Goal: Task Accomplishment & Management: Complete application form

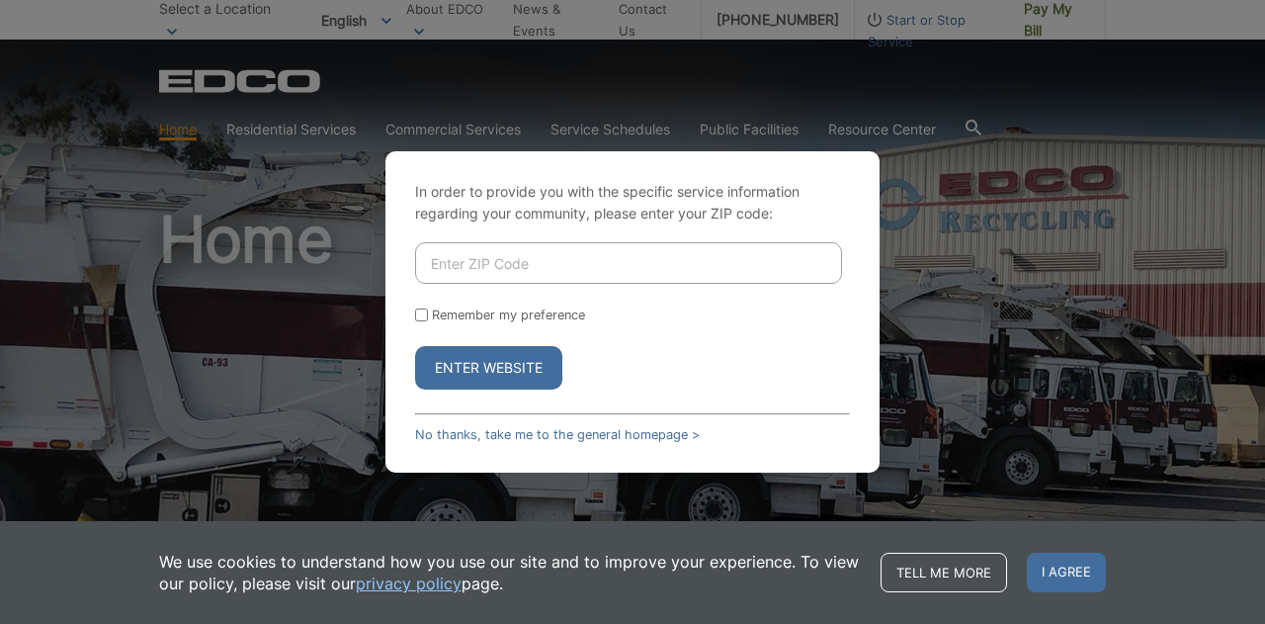
click at [583, 261] on input "Enter ZIP Code" at bounding box center [628, 263] width 427 height 42
type input "92109"
click at [452, 375] on button "Enter Website" at bounding box center [488, 368] width 147 height 44
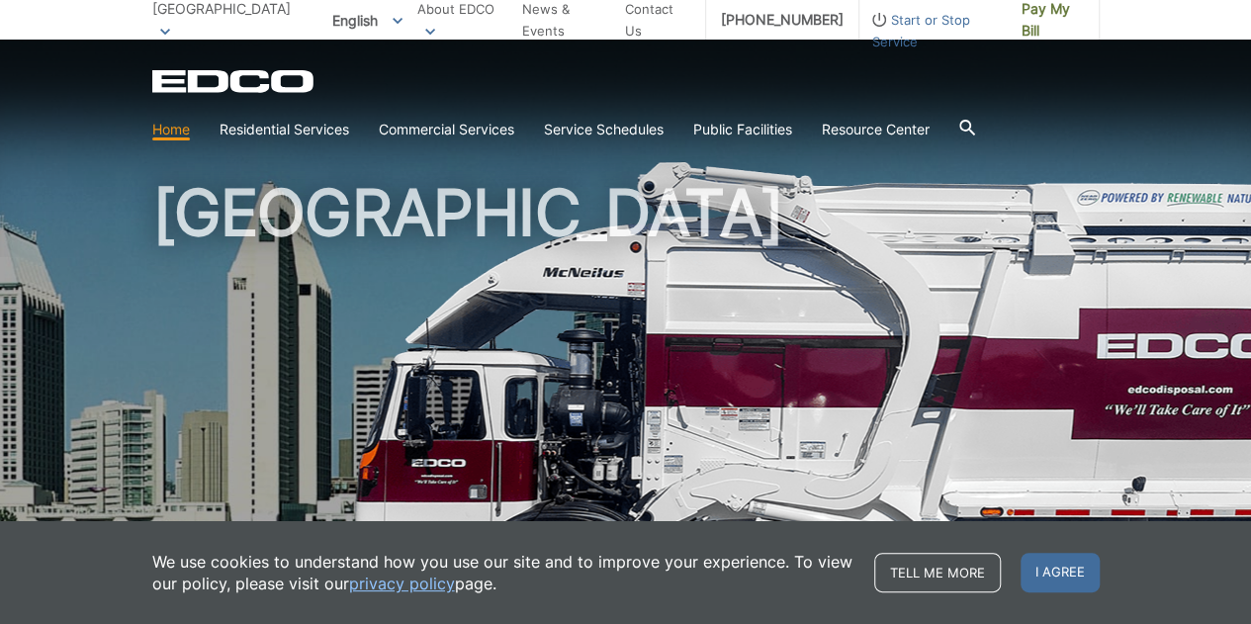
scroll to position [47, 0]
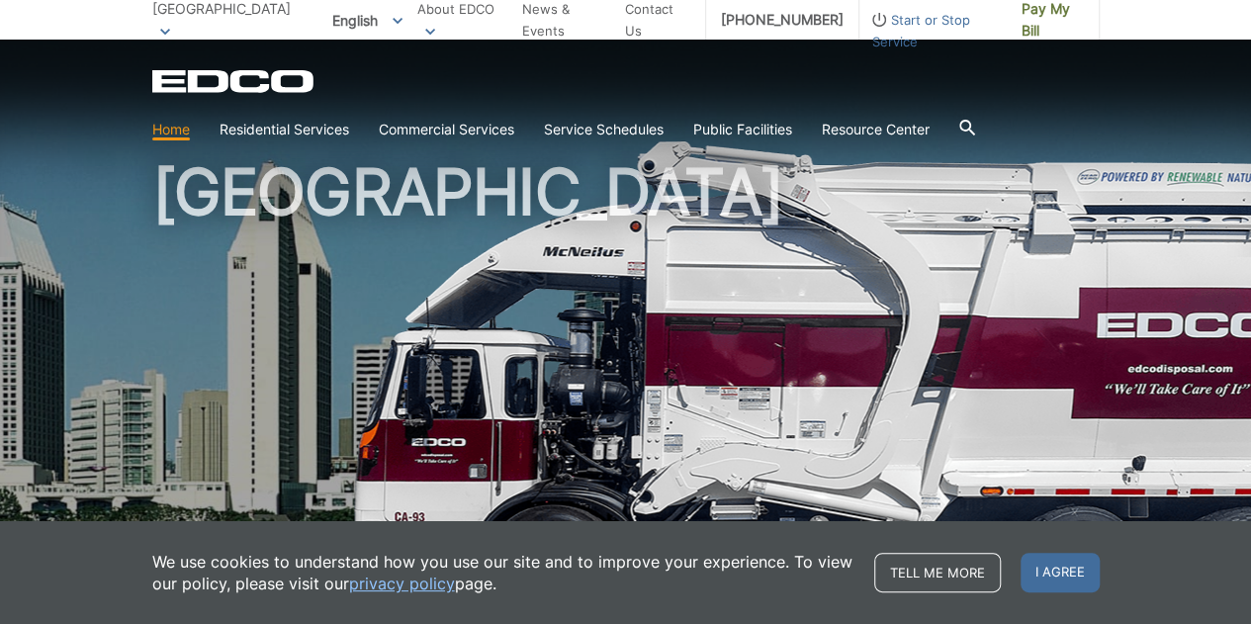
click at [506, 75] on div "EDCO Logo" at bounding box center [625, 81] width 947 height 24
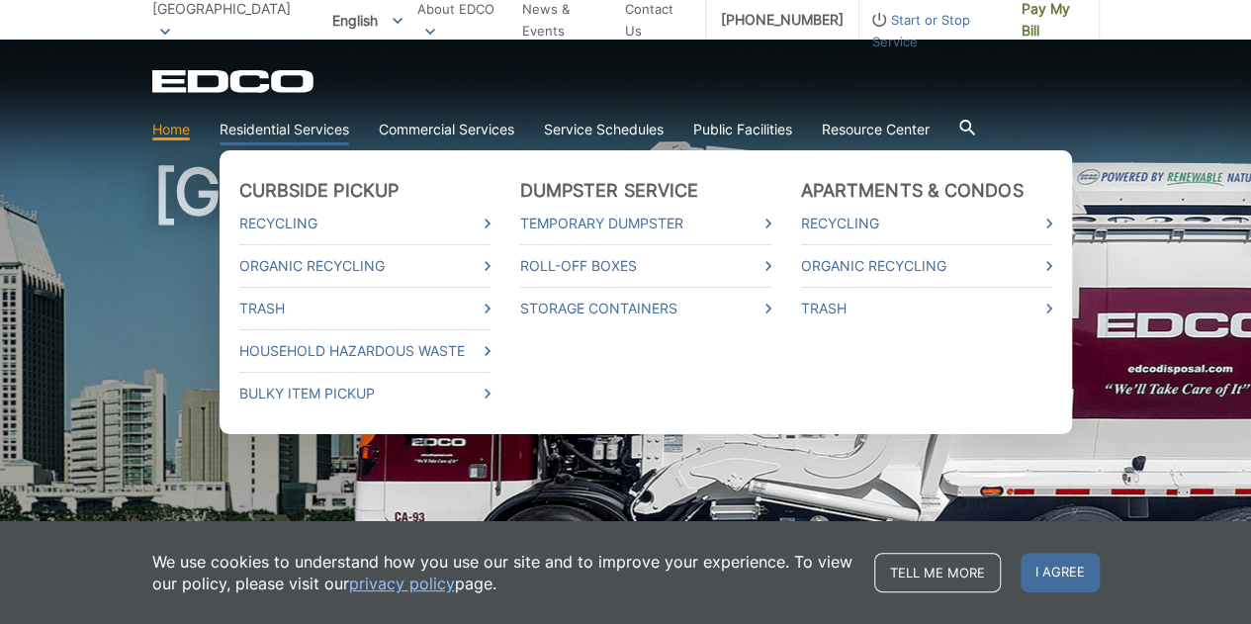
click at [317, 120] on link "Residential Services" at bounding box center [284, 130] width 130 height 22
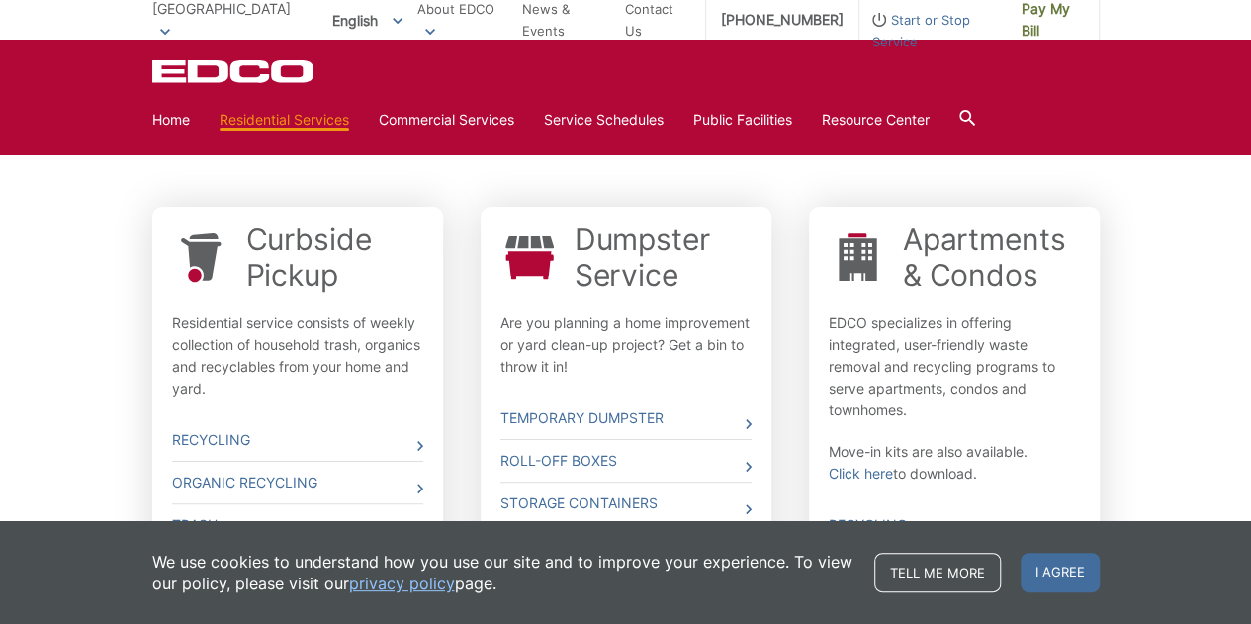
scroll to position [585, 0]
click at [356, 305] on div "Curbside Pickup Residential service consists of weekly collection of household …" at bounding box center [297, 311] width 251 height 178
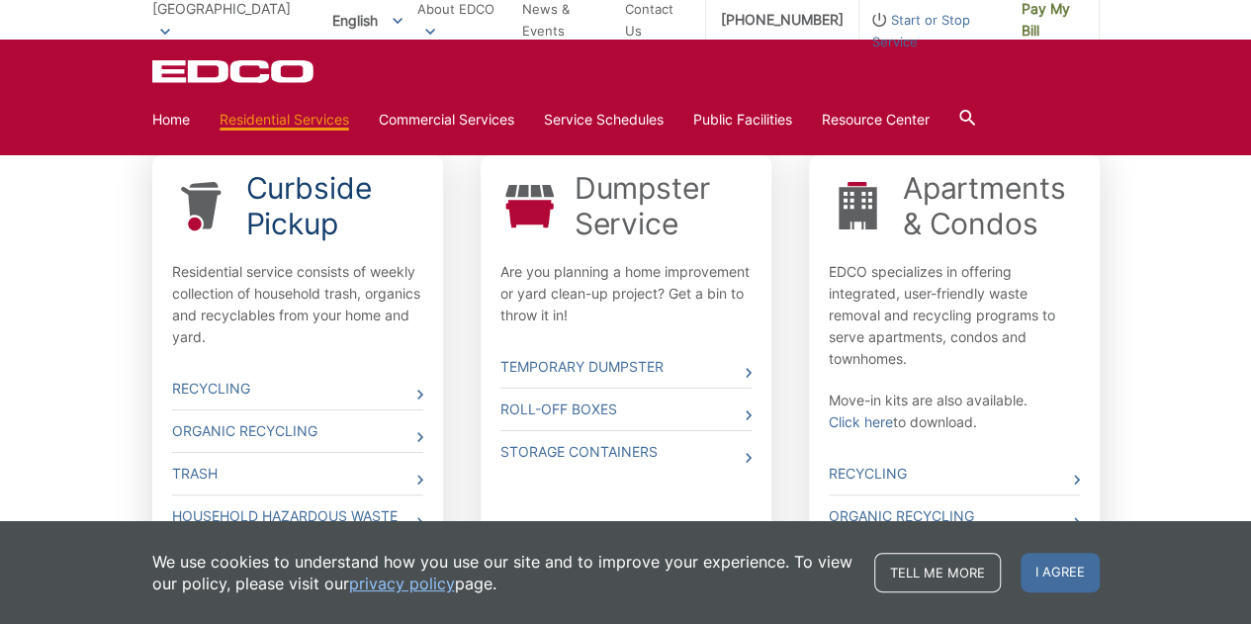
scroll to position [639, 0]
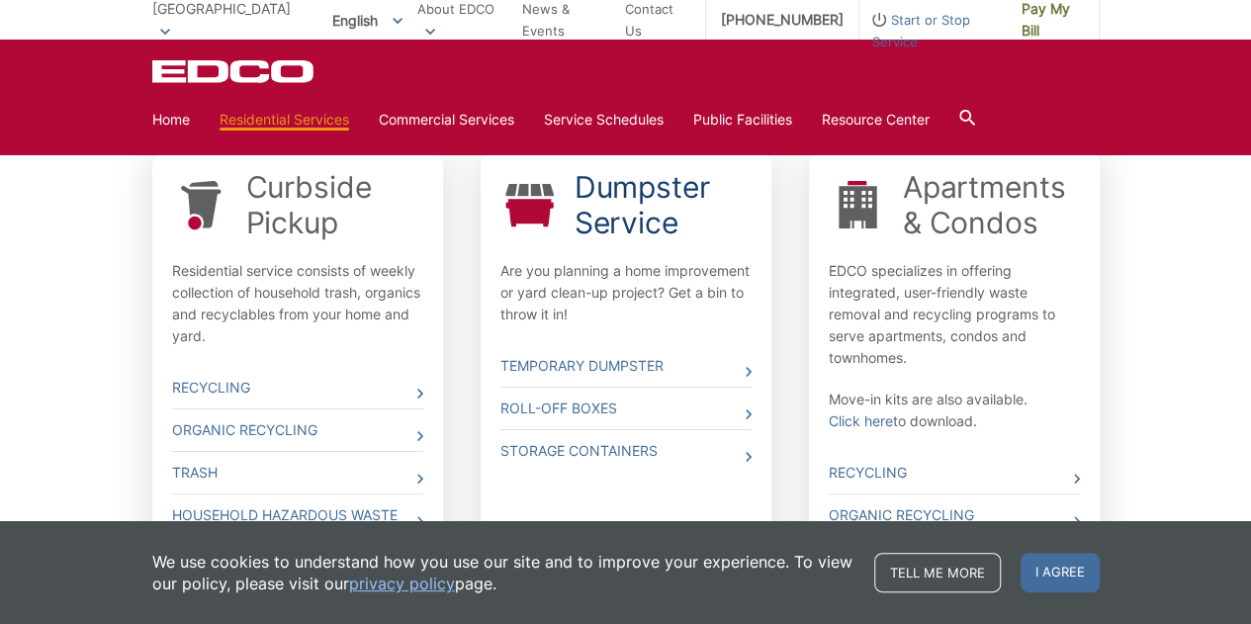
click at [625, 209] on link "Dumpster Service" at bounding box center [662, 204] width 177 height 71
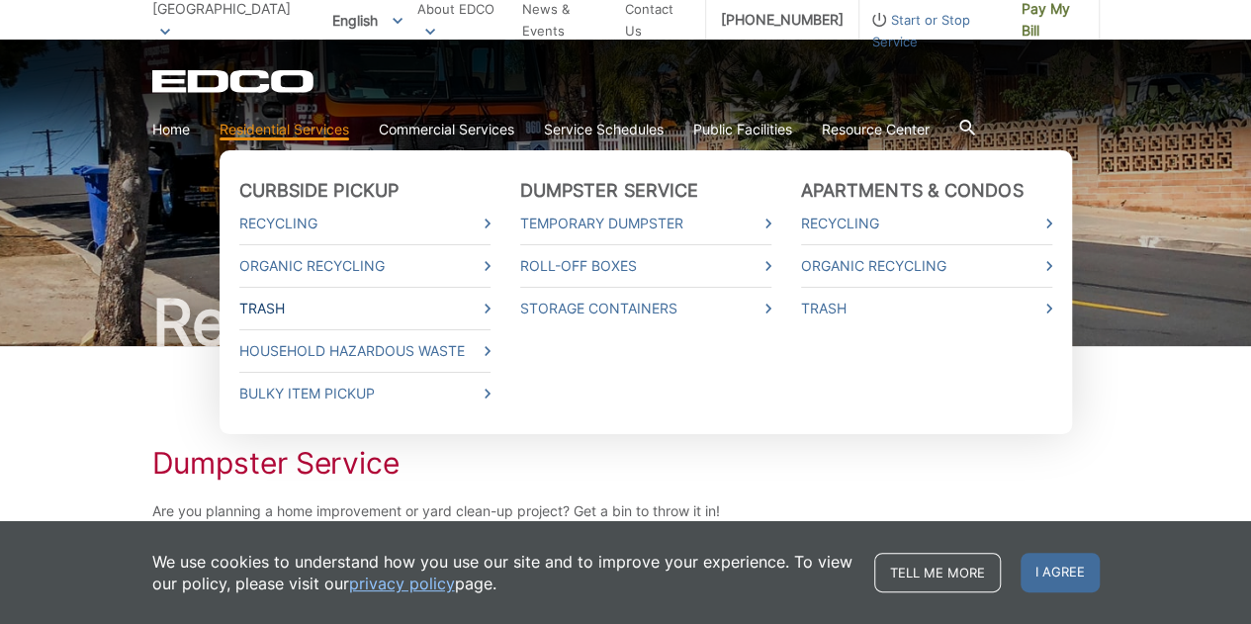
click at [310, 315] on link "Trash" at bounding box center [364, 309] width 251 height 22
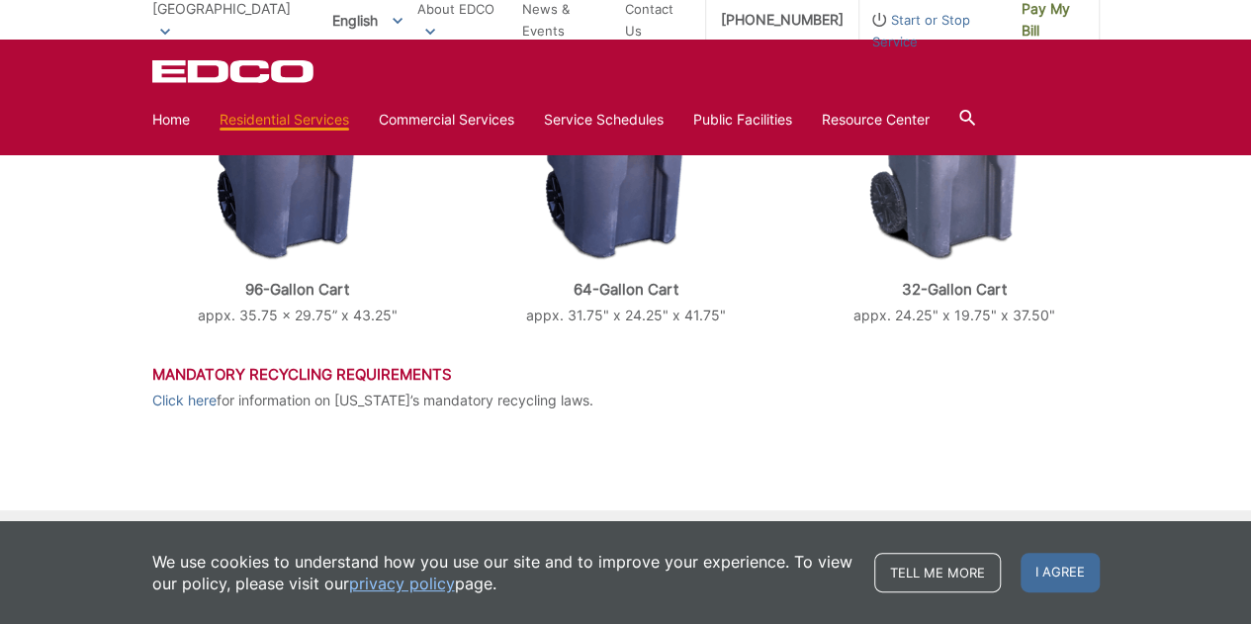
scroll to position [873, 0]
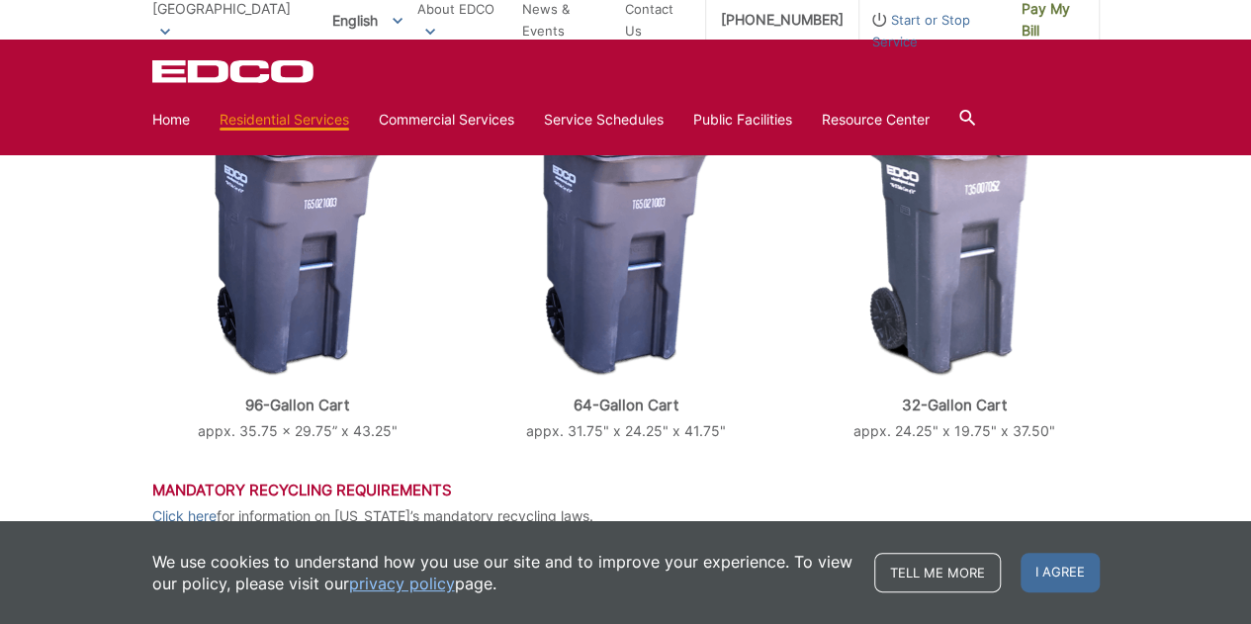
click at [287, 218] on img at bounding box center [297, 248] width 183 height 257
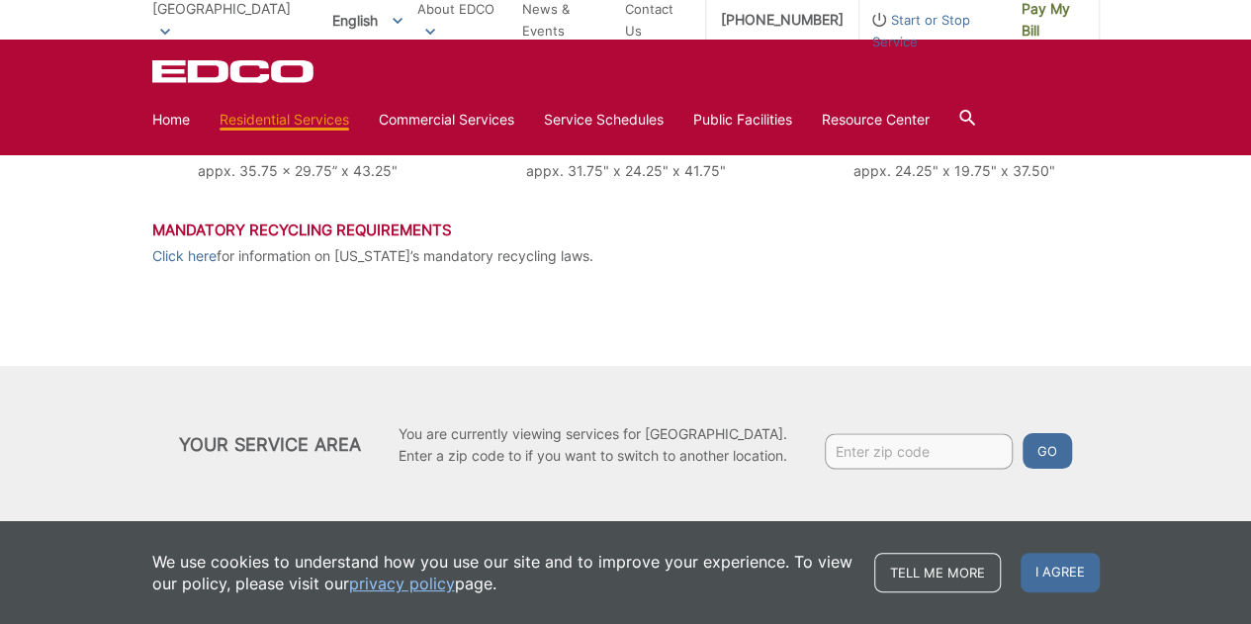
scroll to position [0, 0]
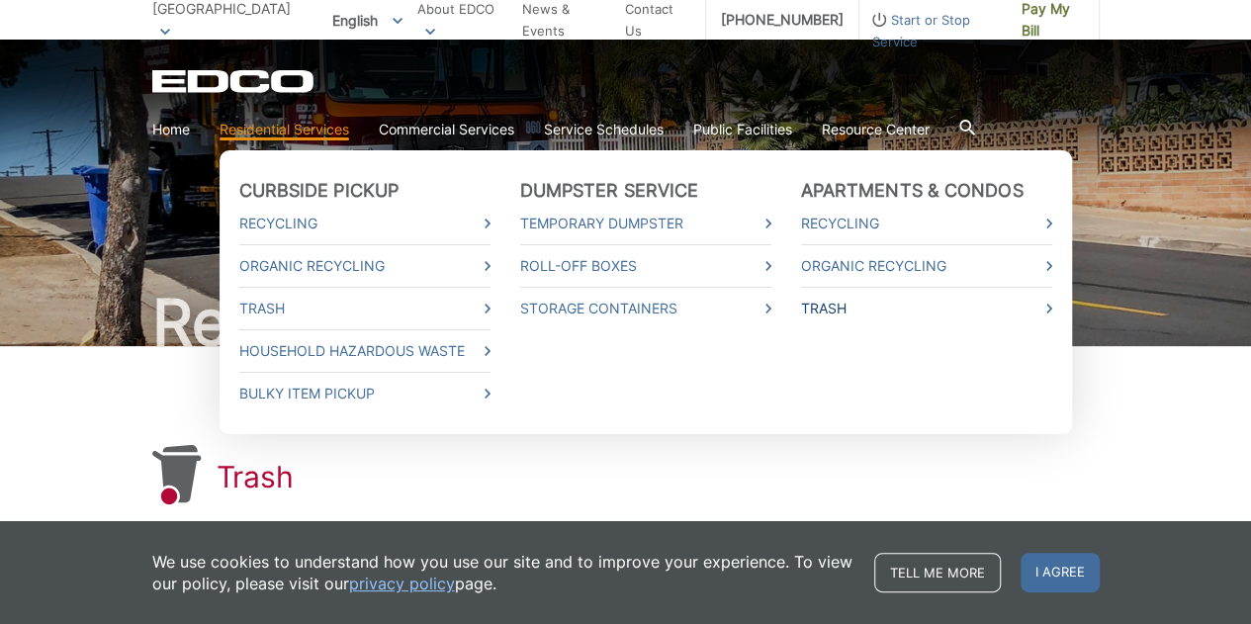
click at [858, 305] on link "Trash" at bounding box center [926, 309] width 251 height 22
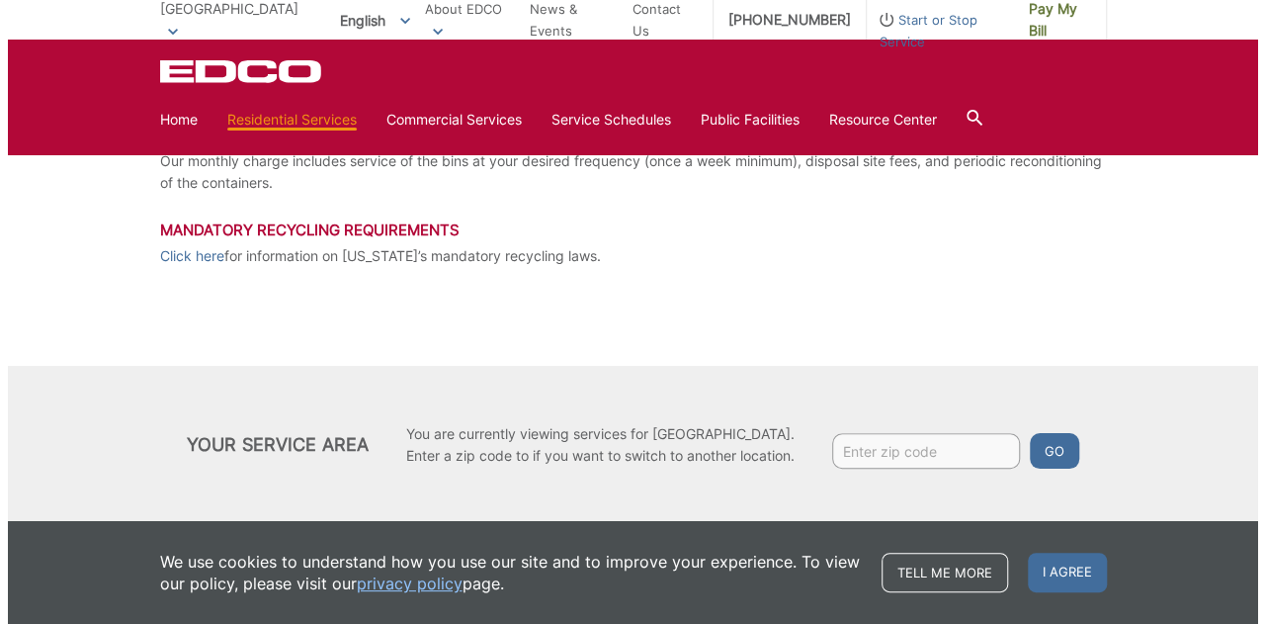
scroll to position [509, 0]
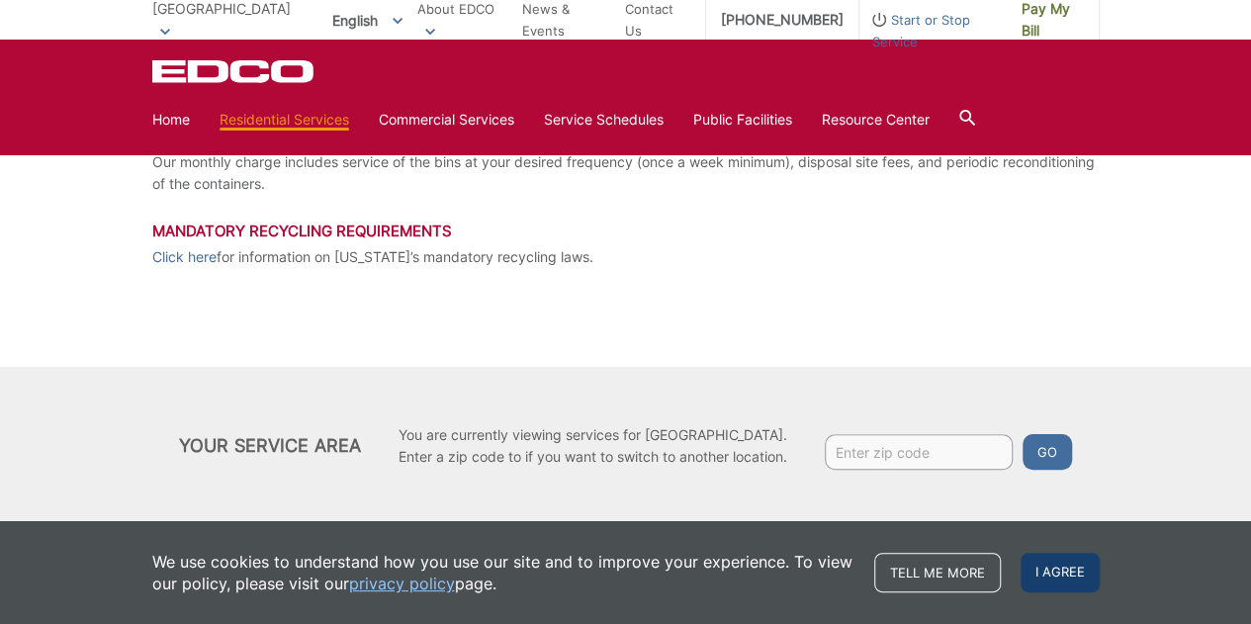
click at [1036, 567] on span "I agree" at bounding box center [1059, 573] width 79 height 40
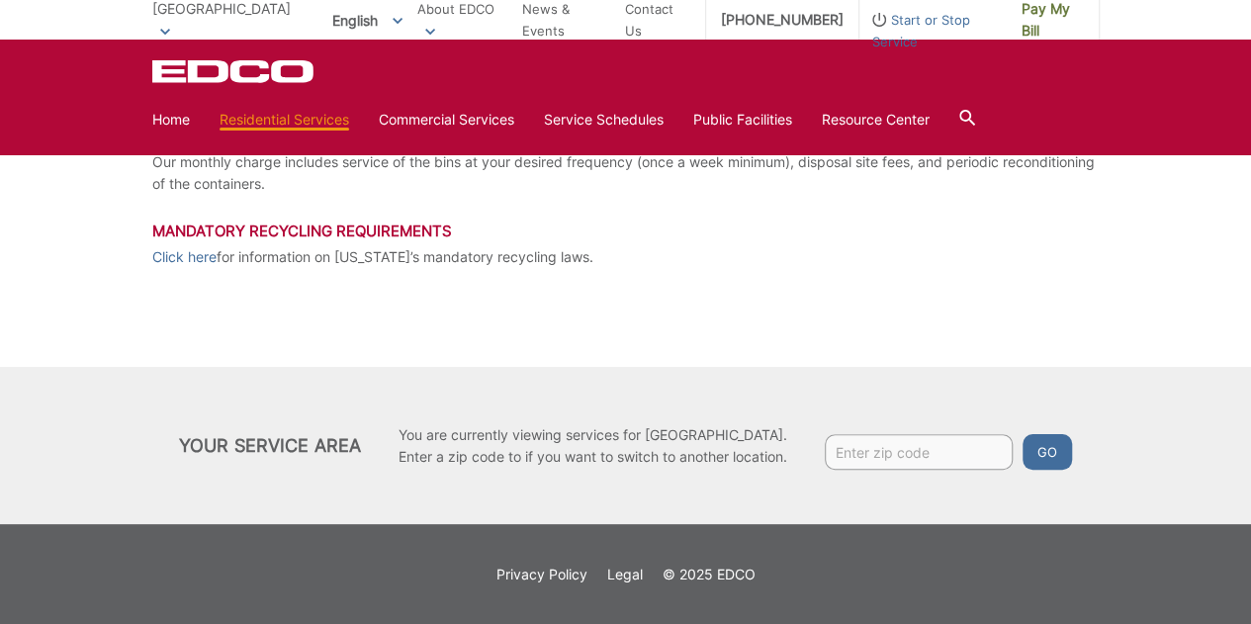
click at [905, 19] on span "Start or Stop Service" at bounding box center [932, 31] width 147 height 44
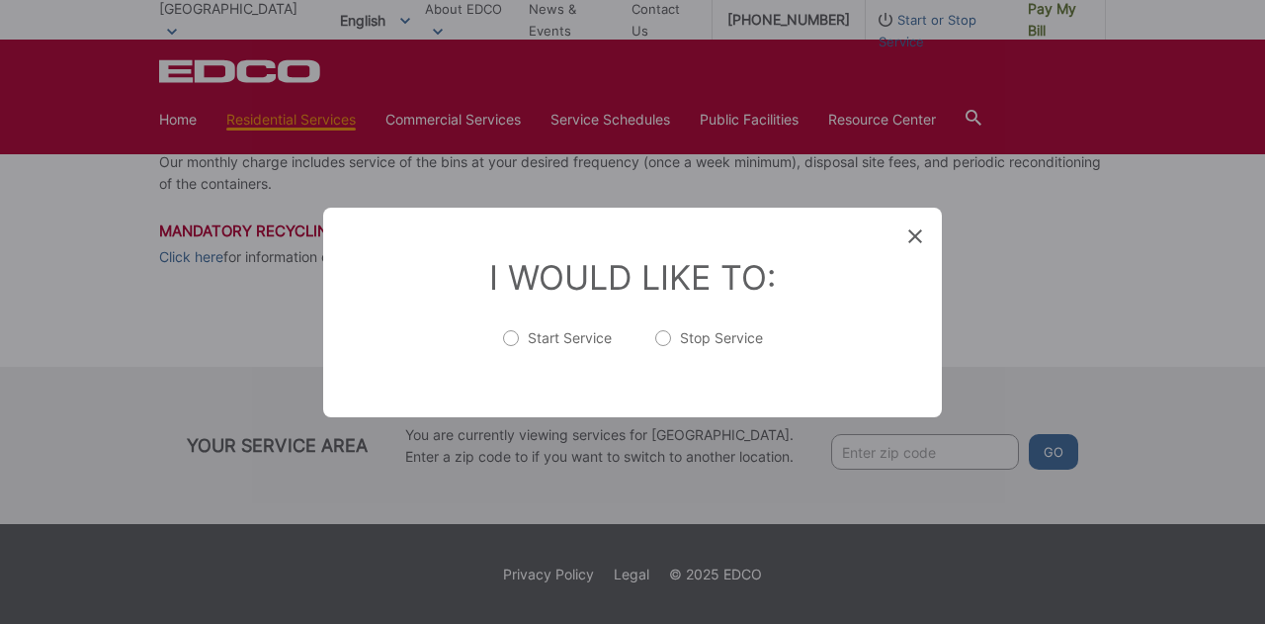
click at [585, 337] on label "Start Service" at bounding box center [557, 348] width 109 height 40
radio input "true"
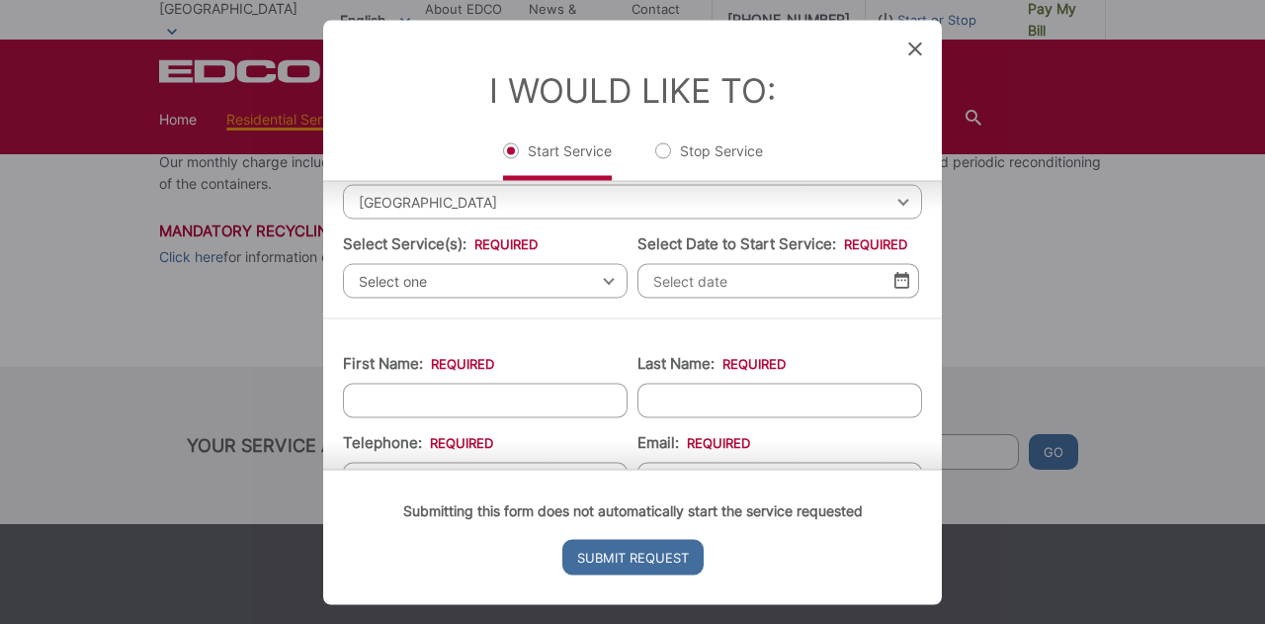
scroll to position [0, 0]
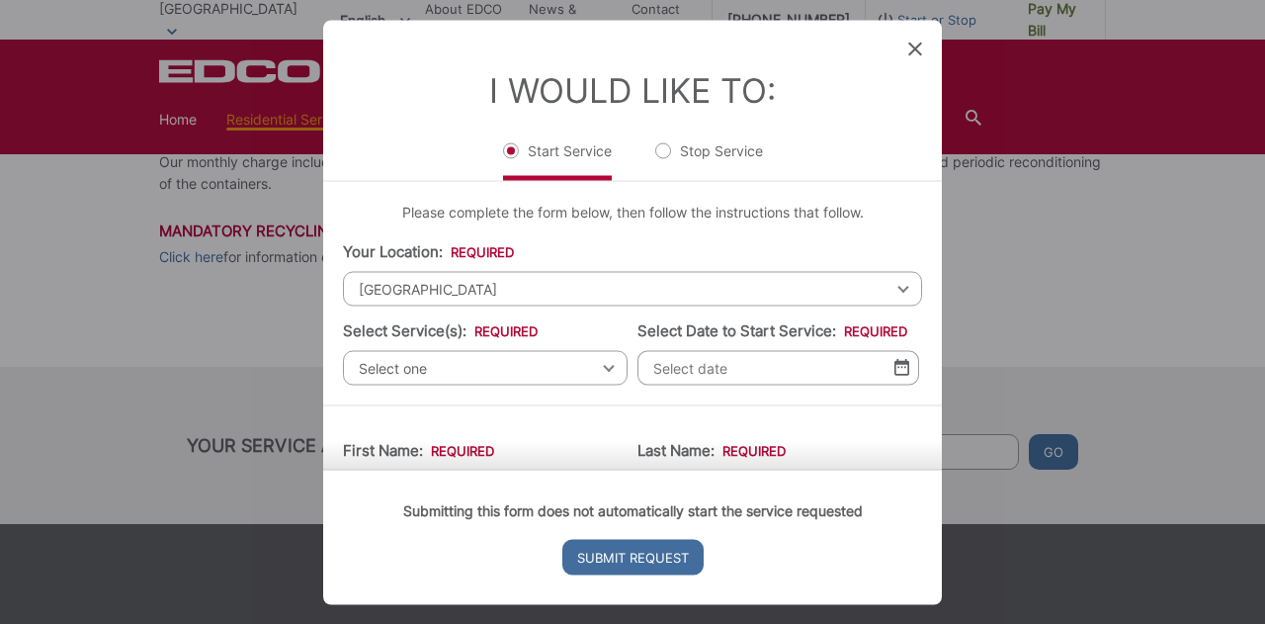
click at [460, 282] on span "[GEOGRAPHIC_DATA]" at bounding box center [632, 288] width 579 height 35
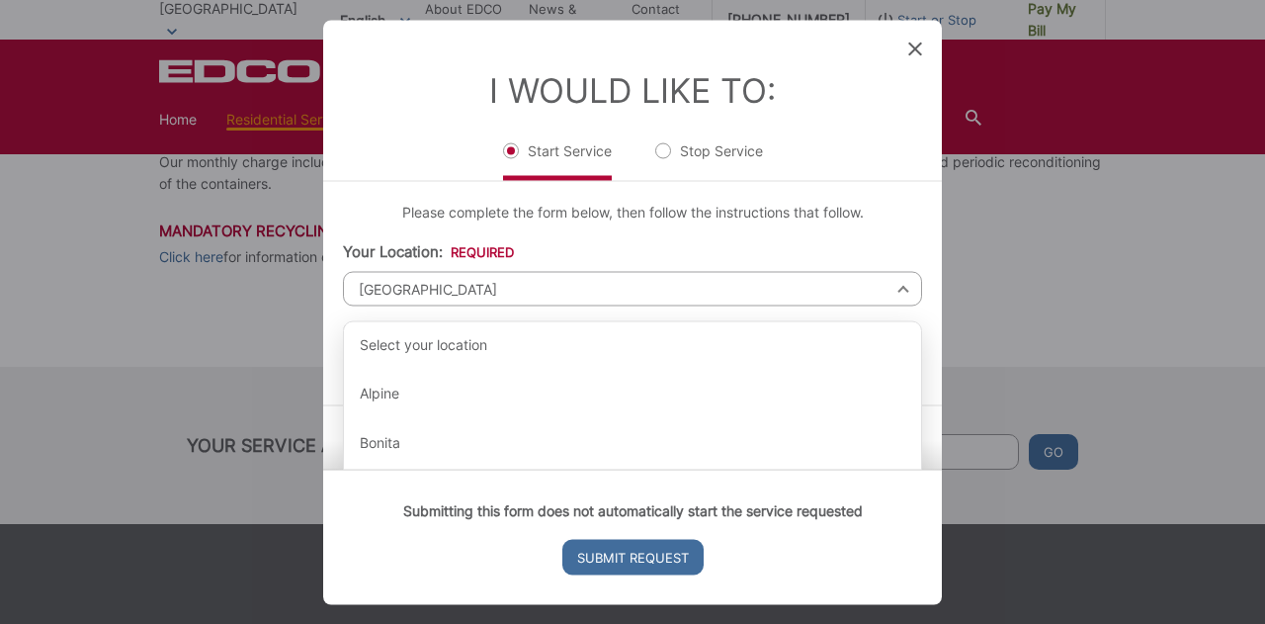
click at [460, 282] on span "[GEOGRAPHIC_DATA]" at bounding box center [632, 288] width 579 height 35
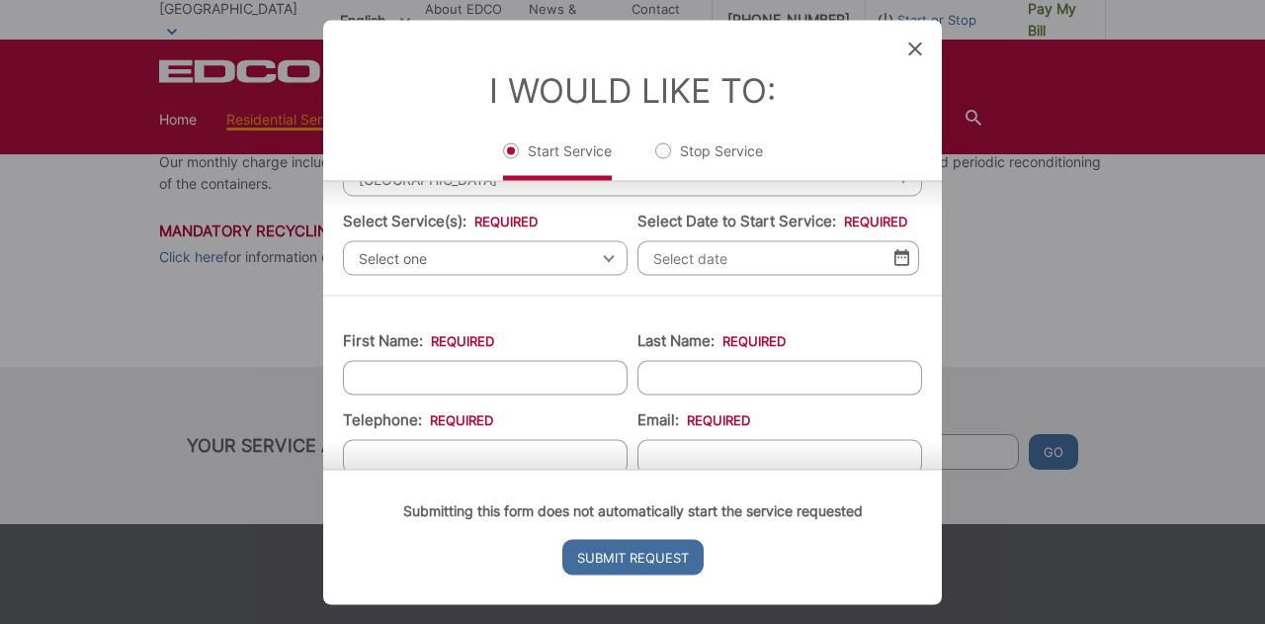
scroll to position [111, 0]
click at [537, 248] on span "Select one" at bounding box center [485, 256] width 285 height 35
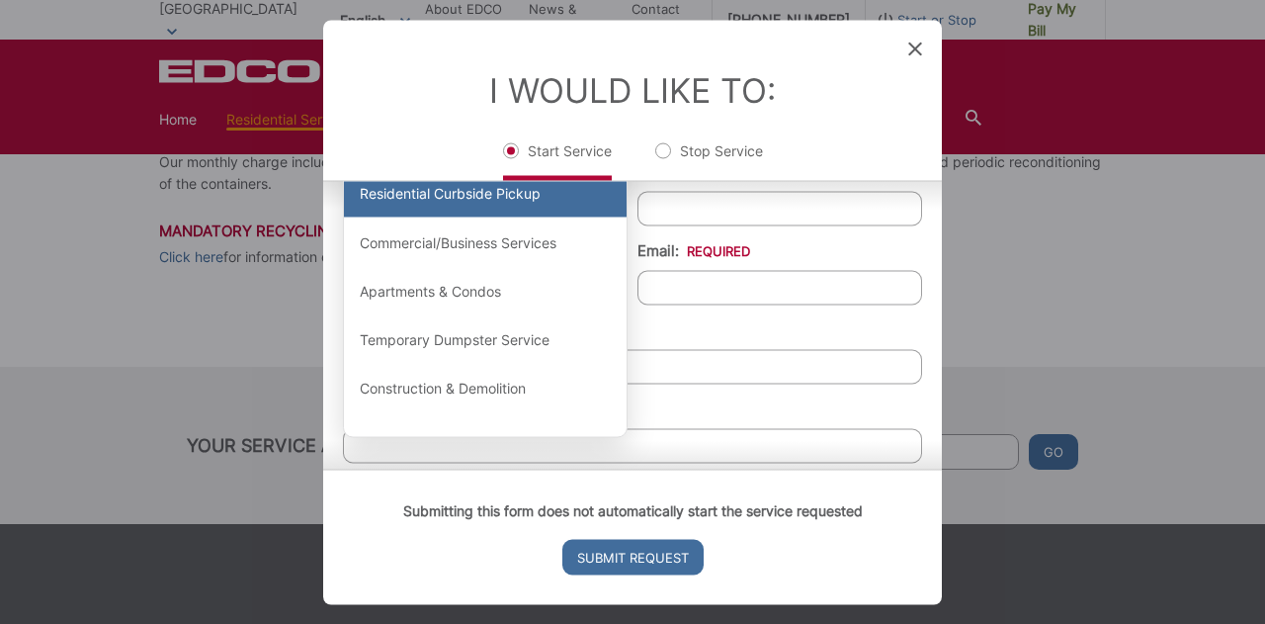
scroll to position [273, 0]
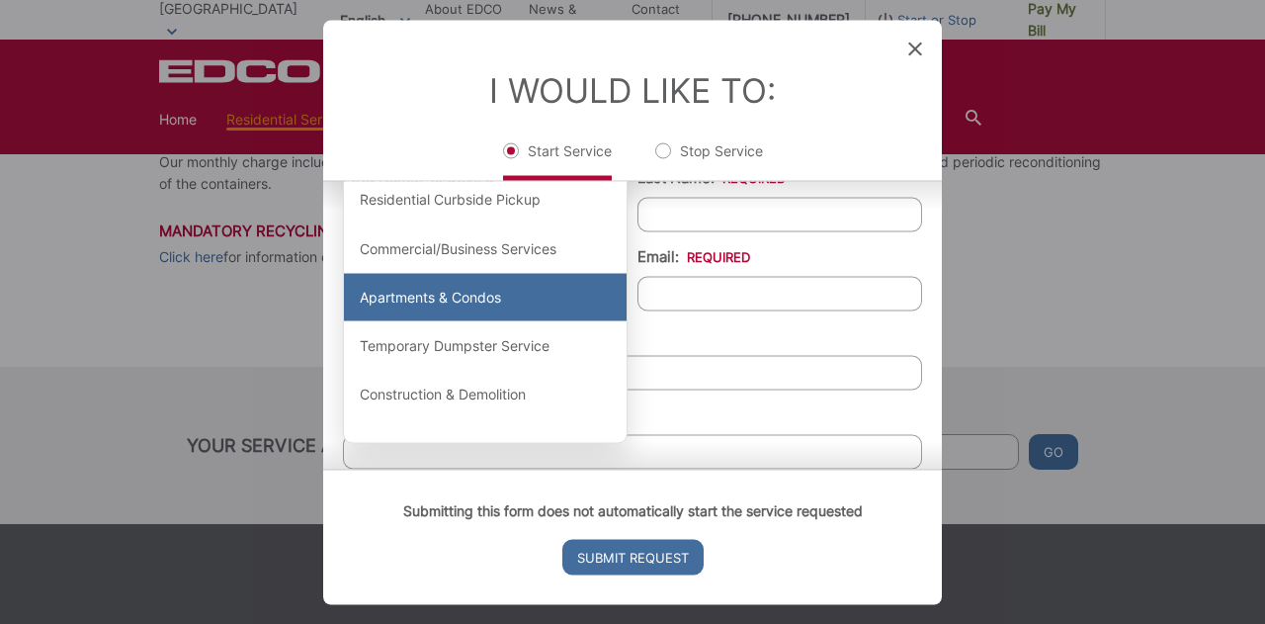
click at [473, 298] on div "Apartments & Condos" at bounding box center [485, 297] width 283 height 47
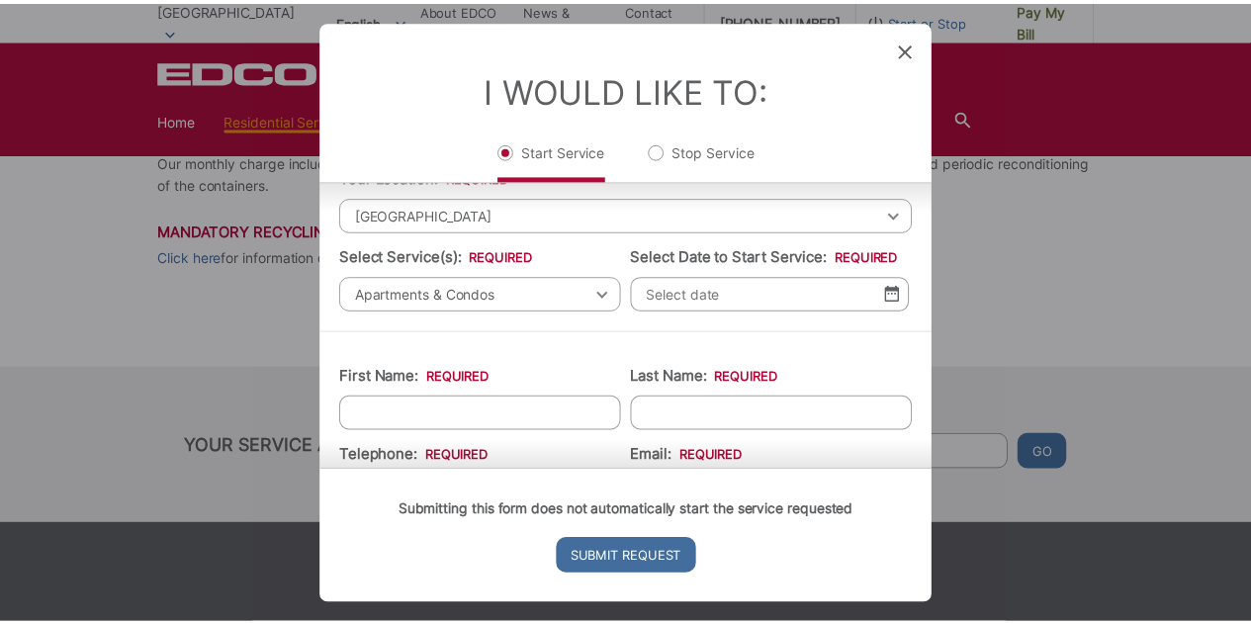
scroll to position [75, 0]
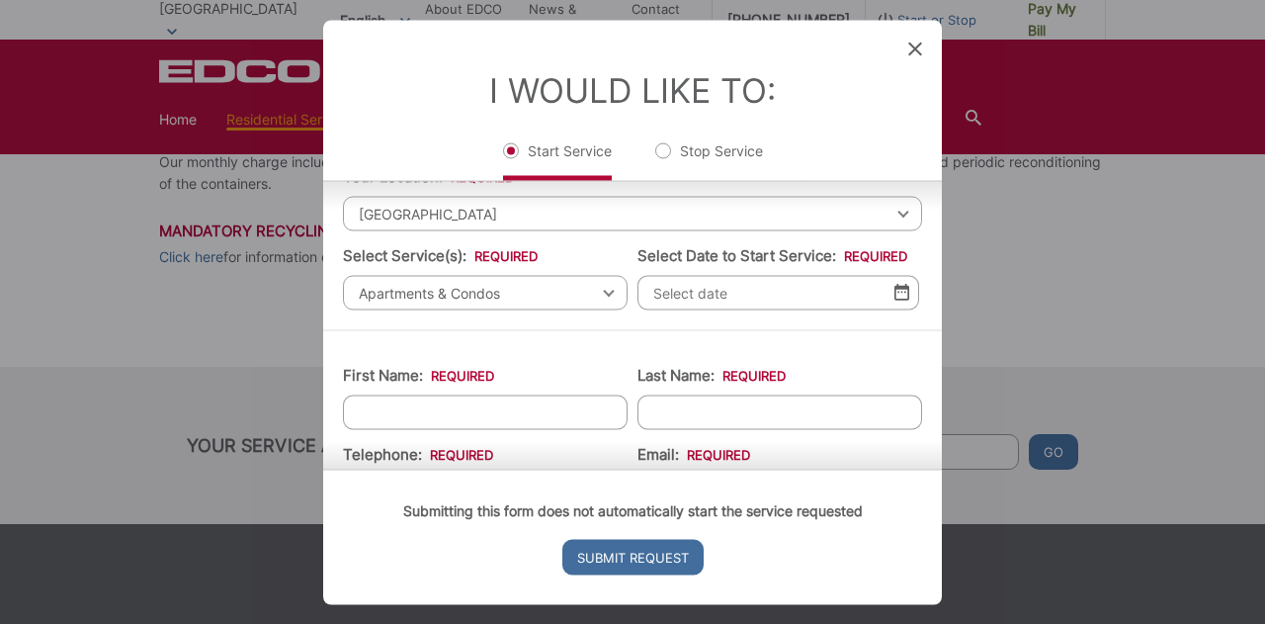
click at [305, 269] on div "Entry Status None In Progress Completed None None In Progress Completed I Would…" at bounding box center [632, 312] width 1265 height 624
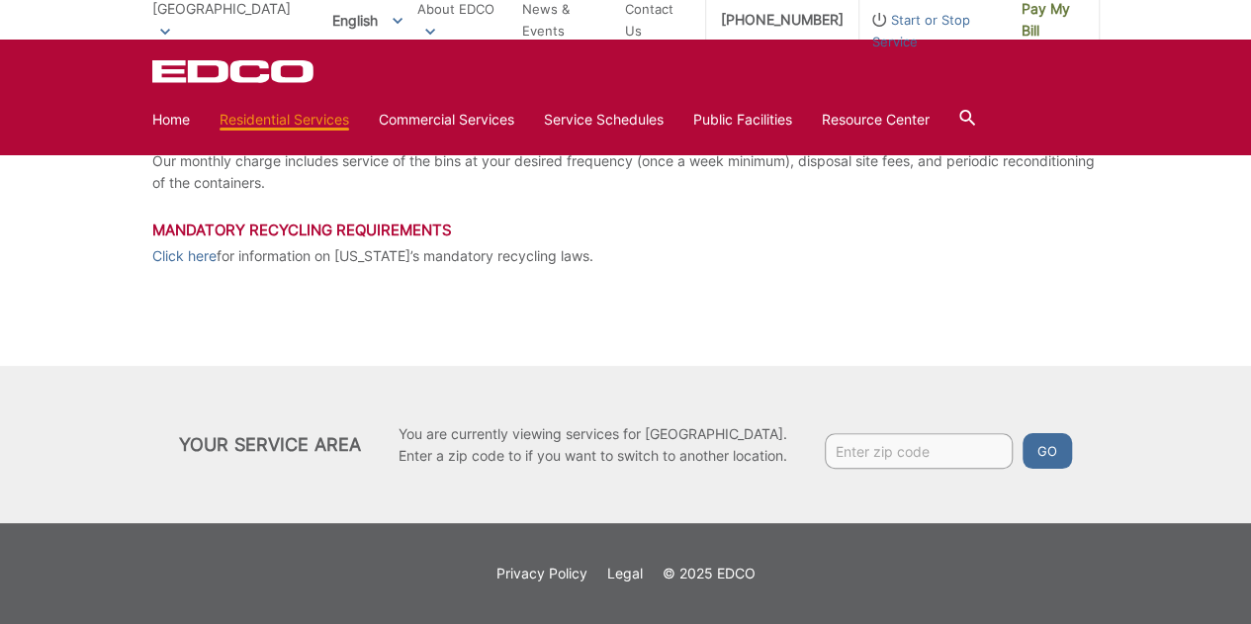
scroll to position [0, 0]
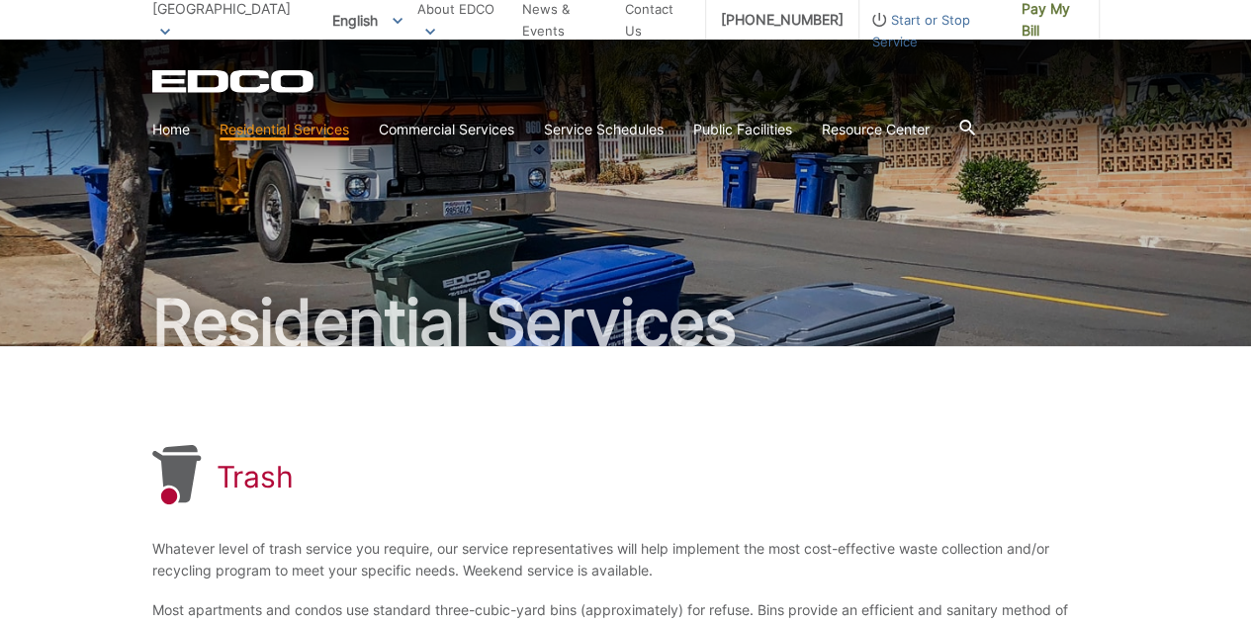
click at [832, 450] on div "Trash" at bounding box center [625, 476] width 947 height 63
click at [902, 29] on span "Start or Stop Service" at bounding box center [932, 31] width 147 height 44
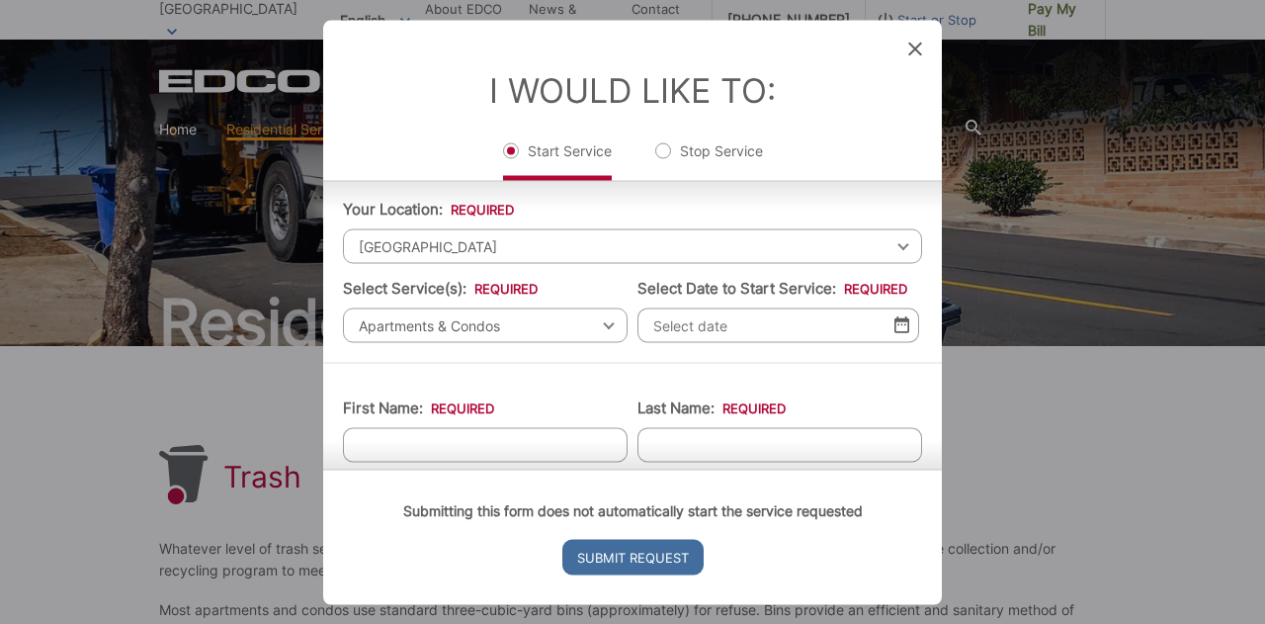
scroll to position [49, 0]
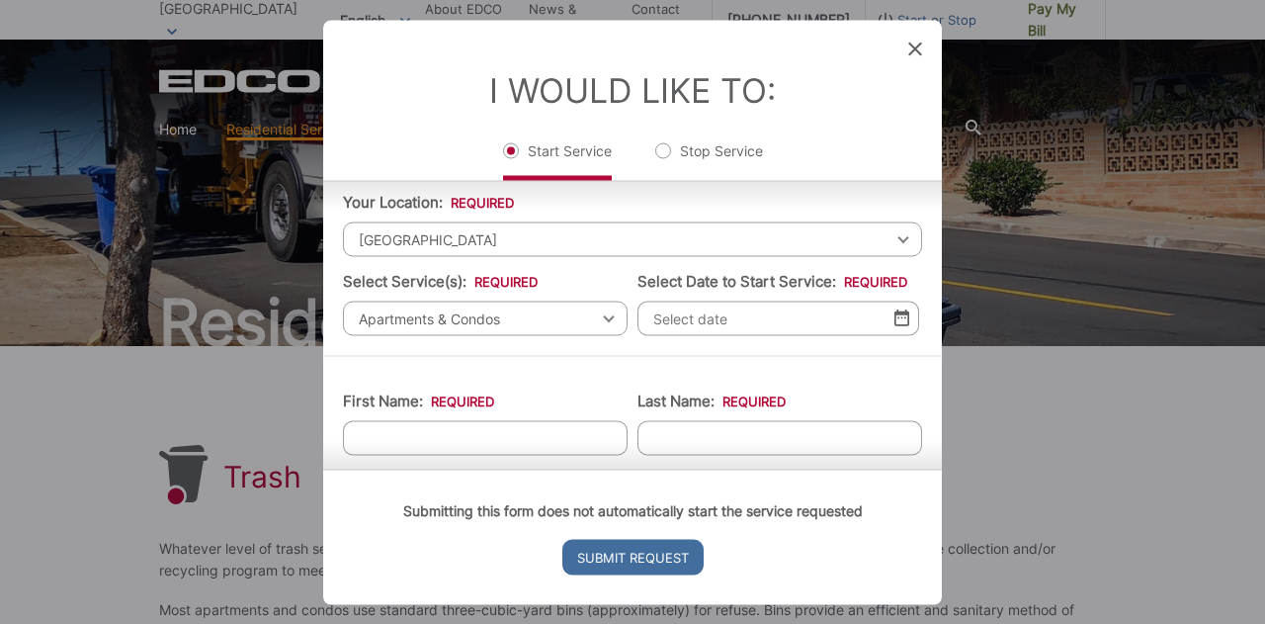
click at [690, 329] on input "Select Date to Start Service: *" at bounding box center [779, 318] width 282 height 35
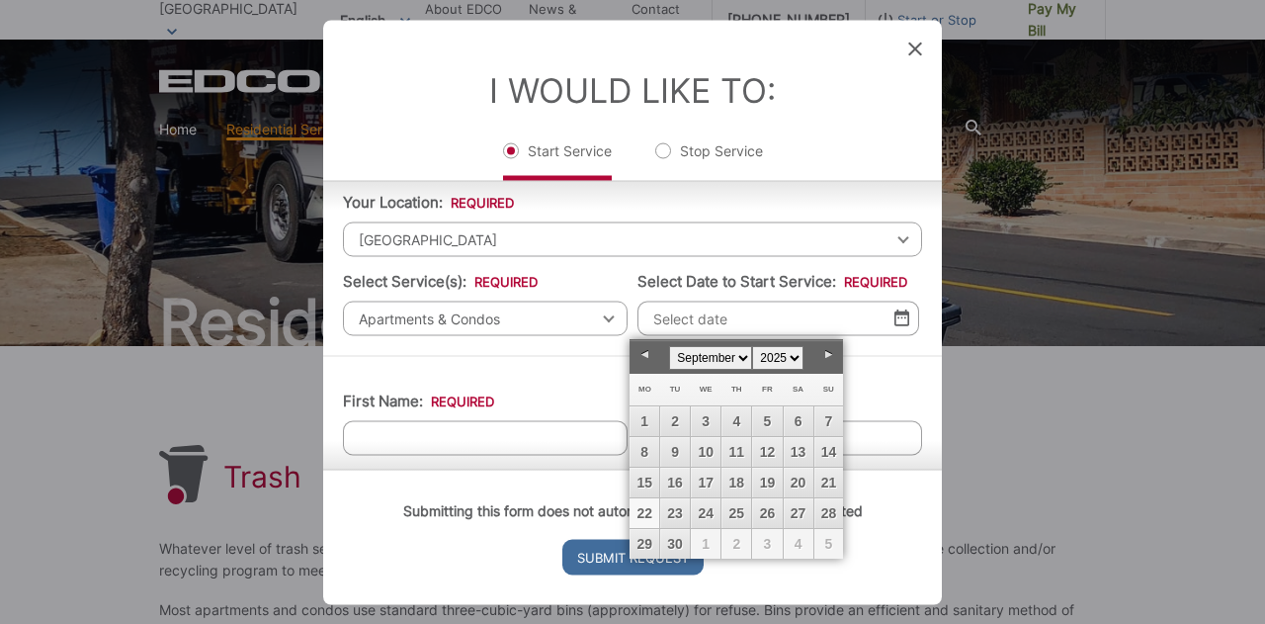
click at [690, 329] on input "Select Date to Start Service: *" at bounding box center [779, 318] width 282 height 35
